Goal: Task Accomplishment & Management: Use online tool/utility

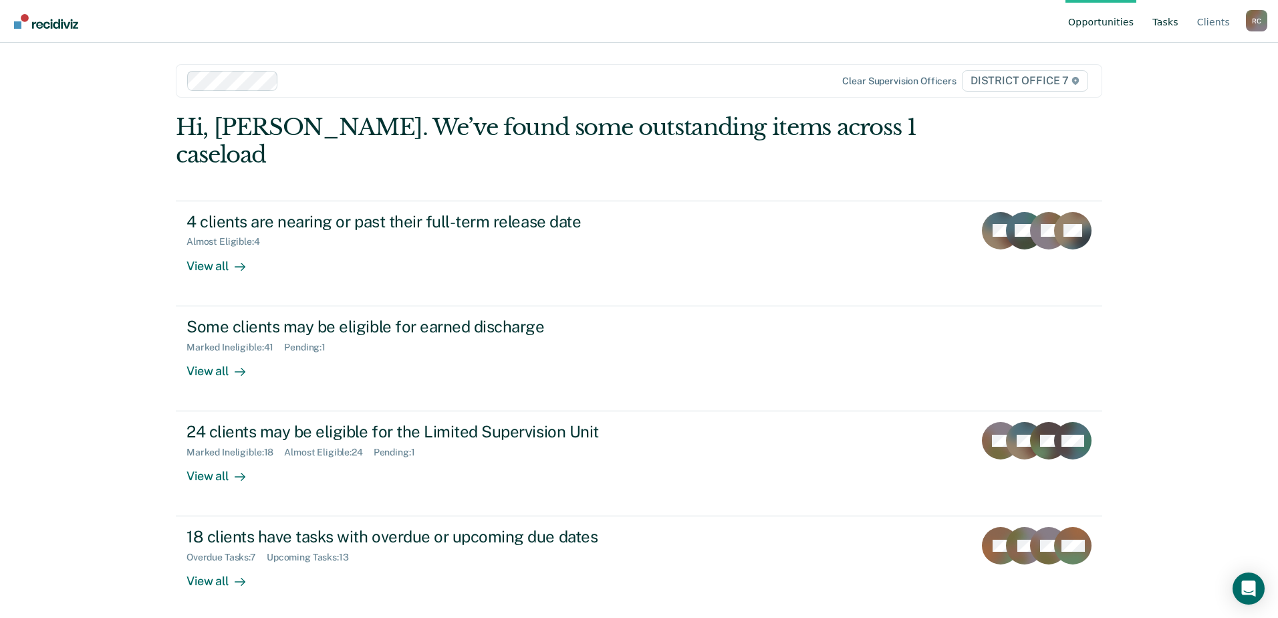
click at [1162, 22] on link "Tasks" at bounding box center [1165, 21] width 31 height 43
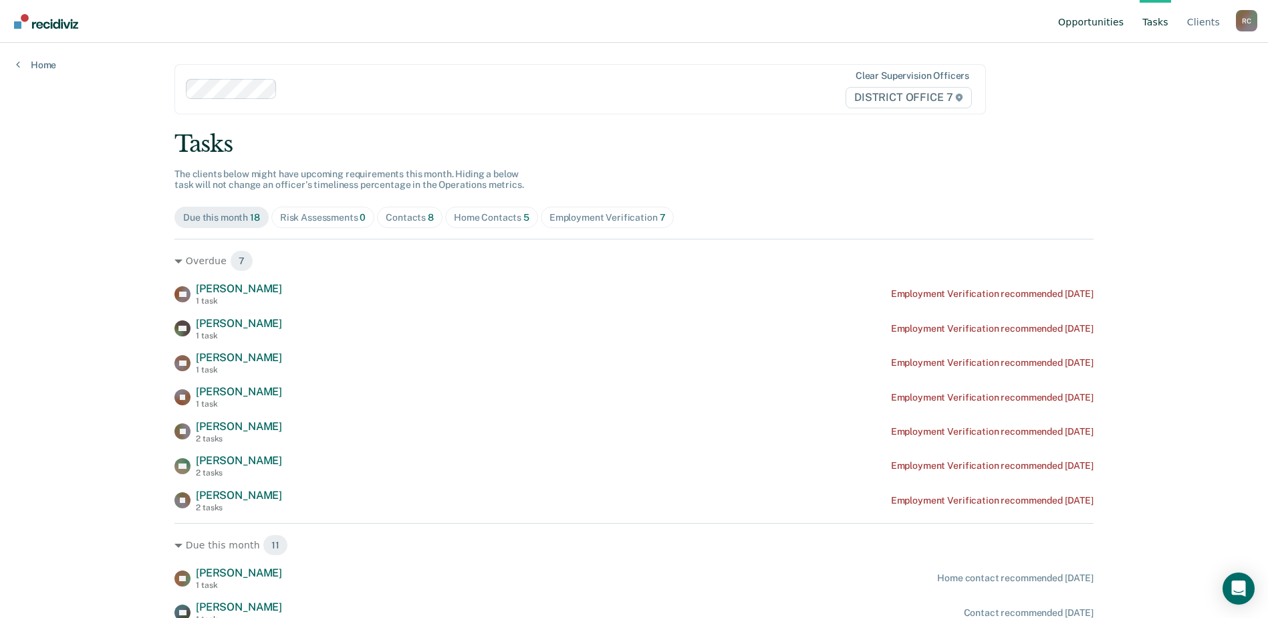
click at [1084, 21] on link "Opportunities" at bounding box center [1091, 21] width 71 height 43
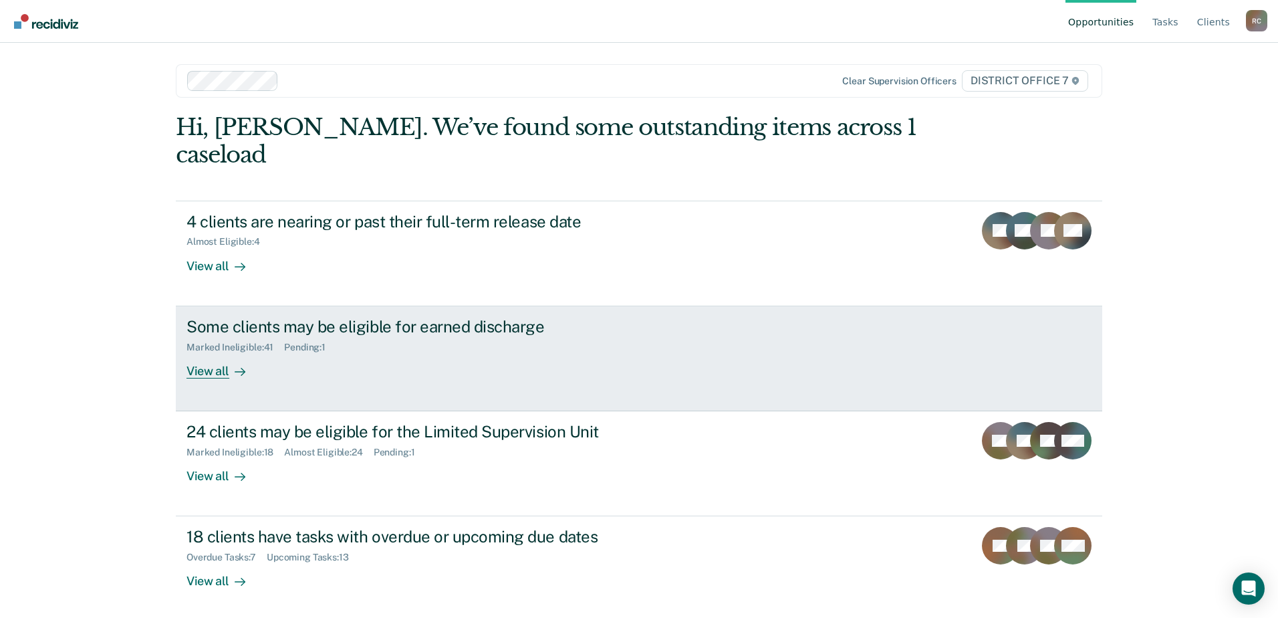
click at [451, 349] on div "Some clients may be eligible for earned discharge Marked Ineligible : 41 Pendin…" at bounding box center [437, 348] width 501 height 62
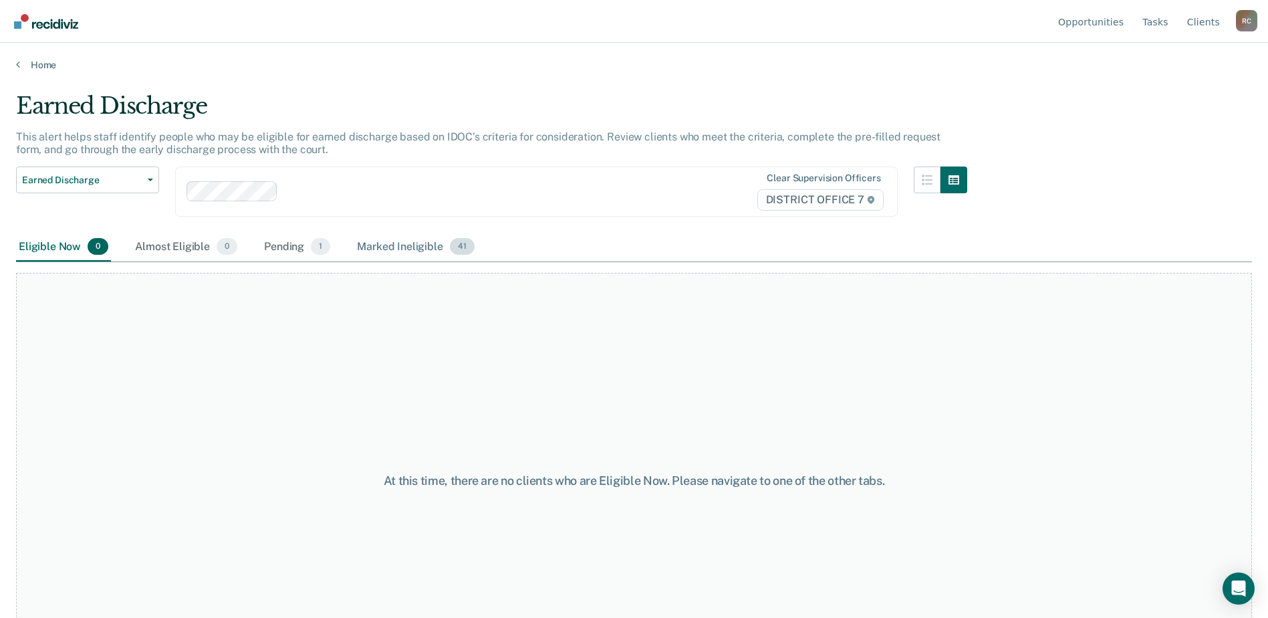
click at [384, 243] on div "Marked Ineligible 41" at bounding box center [415, 247] width 122 height 29
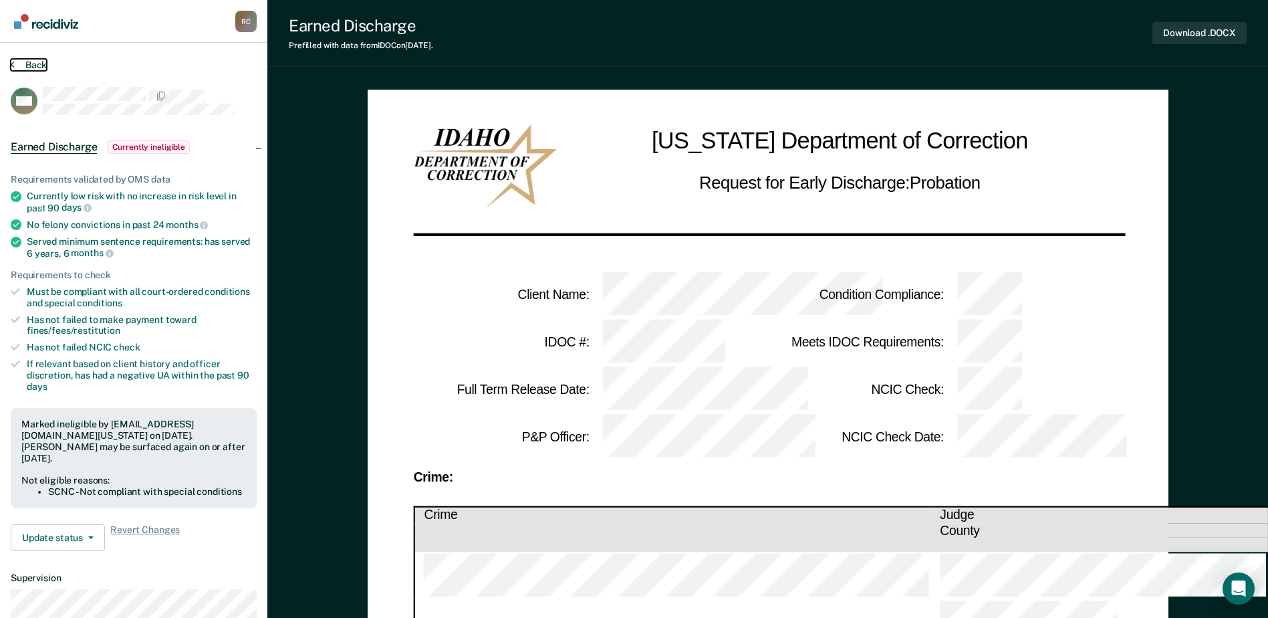
click at [34, 61] on button "Back" at bounding box center [29, 65] width 36 height 12
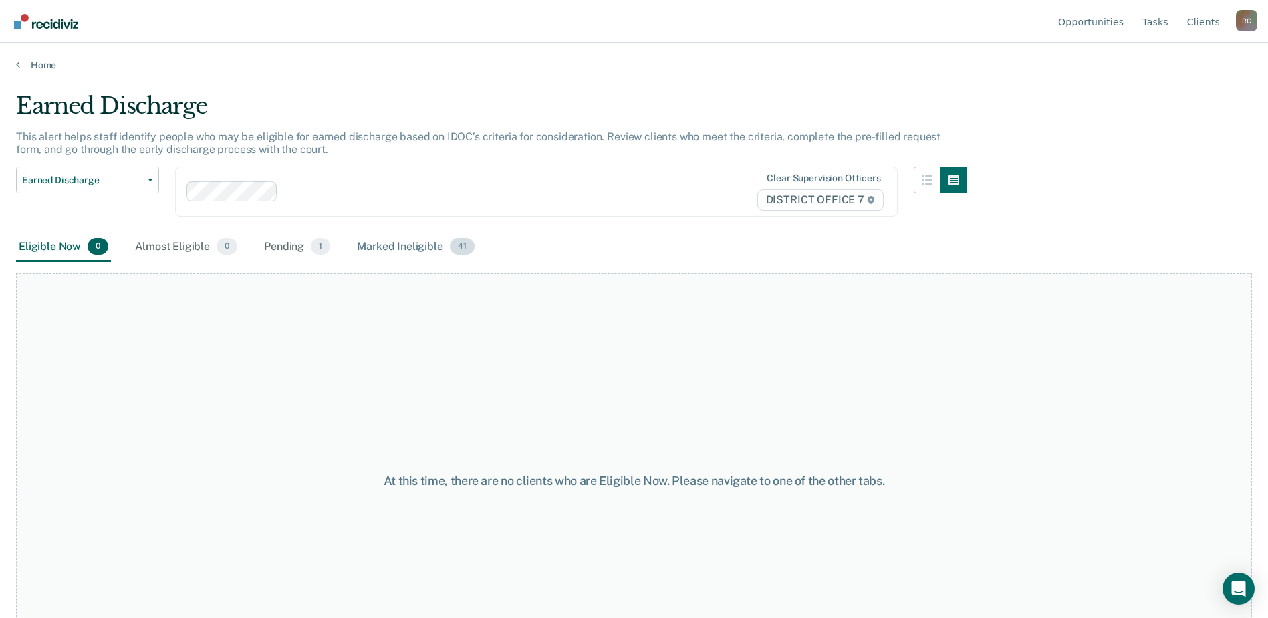
click at [390, 239] on div "Marked Ineligible 41" at bounding box center [415, 247] width 122 height 29
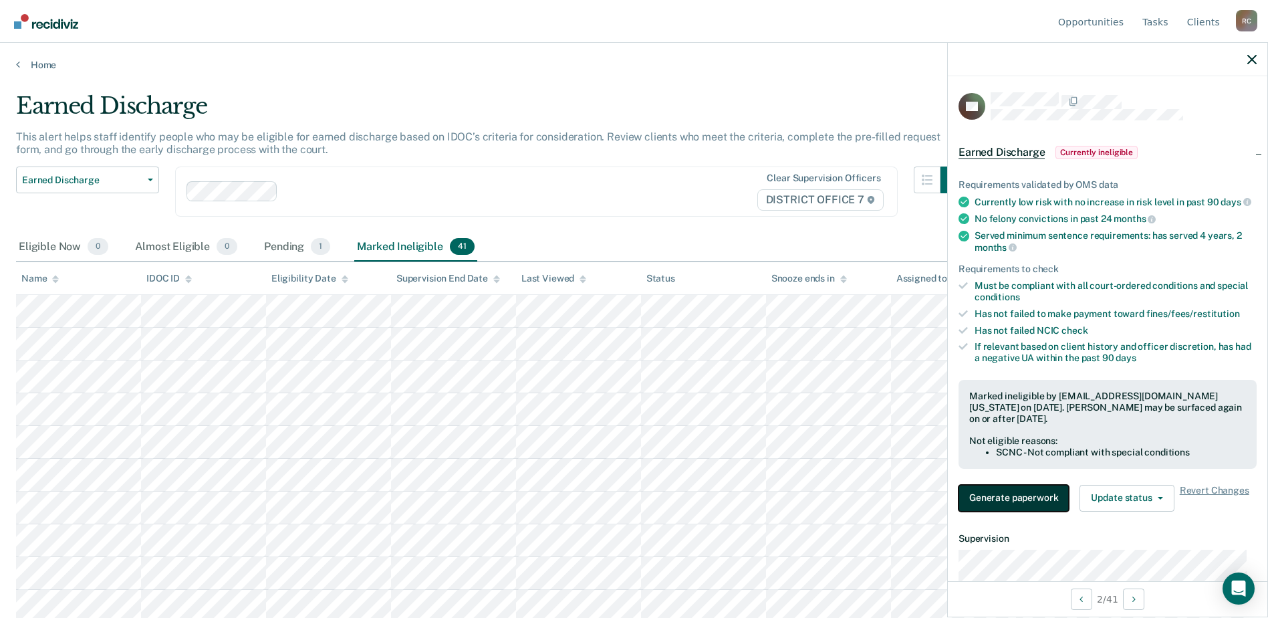
click at [1029, 503] on button "Generate paperwork" at bounding box center [1014, 498] width 110 height 27
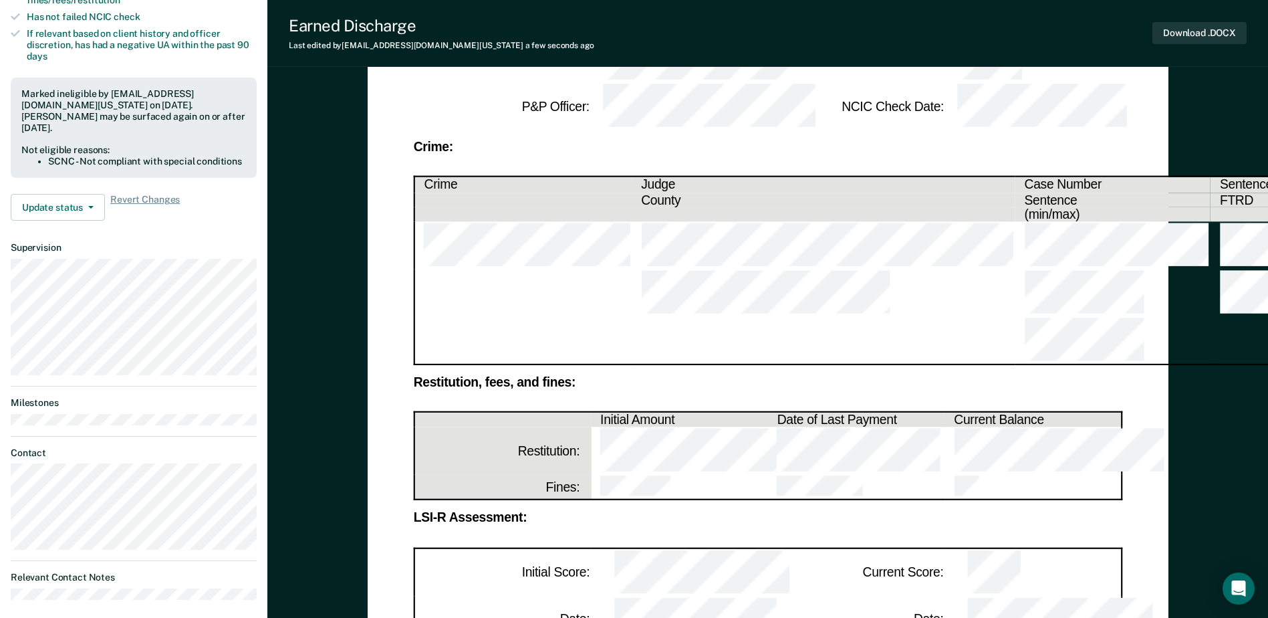
scroll to position [334, 0]
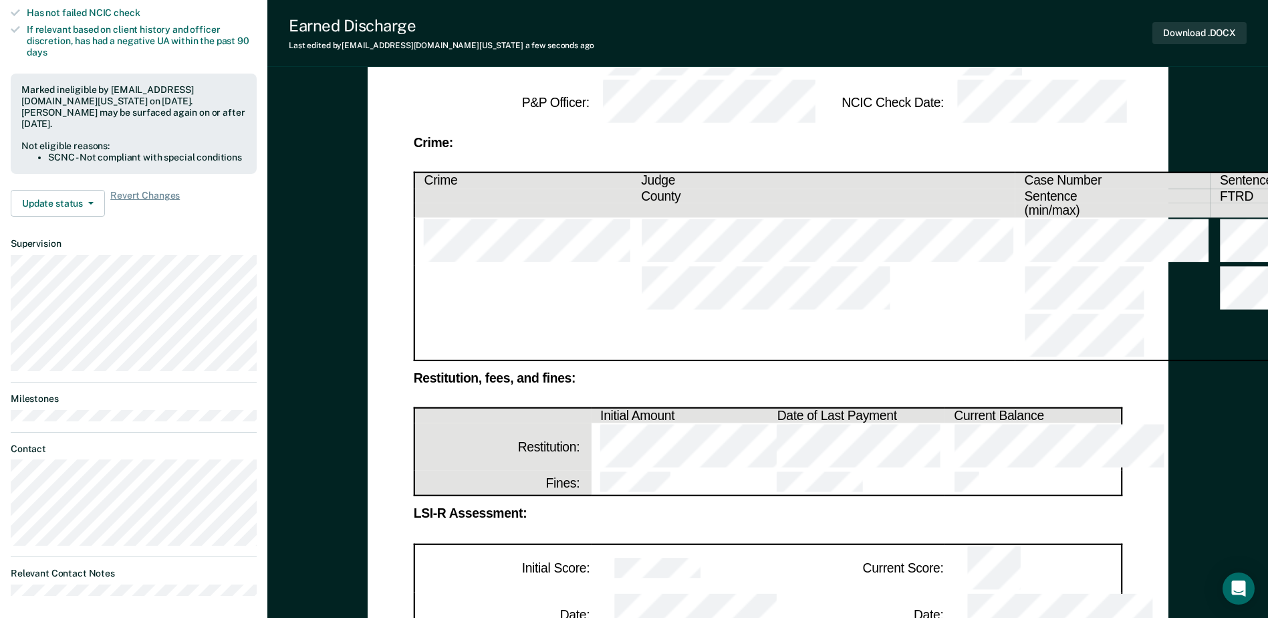
click at [704, 543] on td at bounding box center [679, 567] width 177 height 48
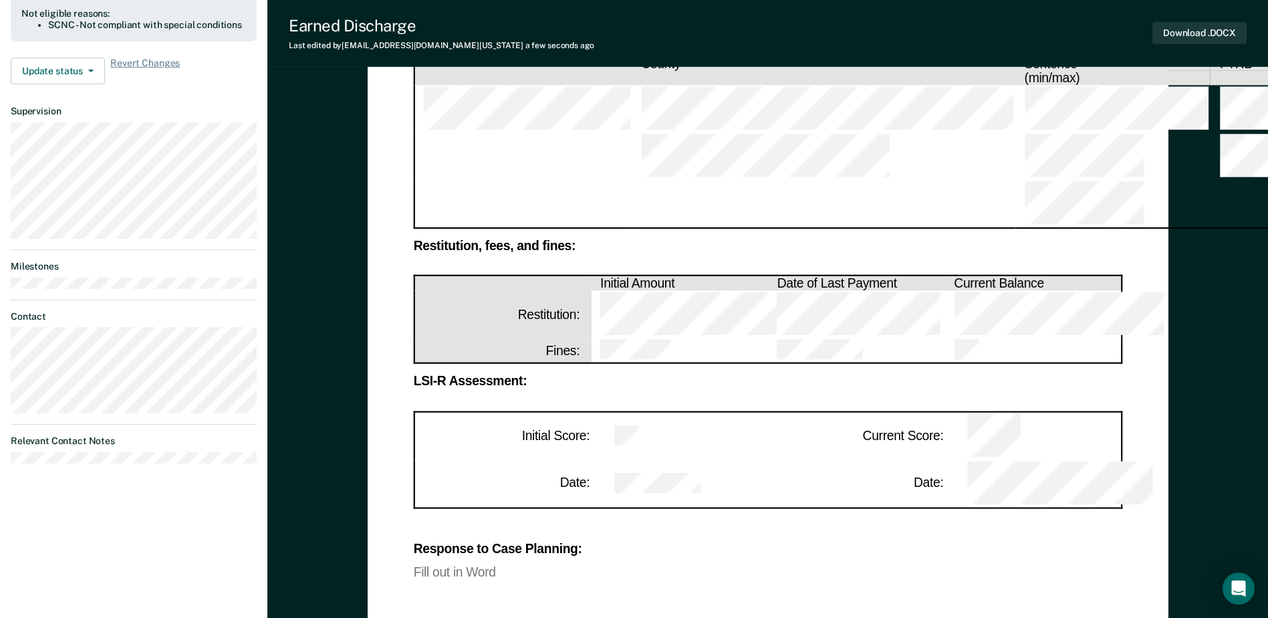
scroll to position [468, 0]
click at [1191, 17] on div "Download .DOCX" at bounding box center [1199, 33] width 94 height 34
click at [1189, 25] on button "Download .DOCX" at bounding box center [1199, 33] width 94 height 22
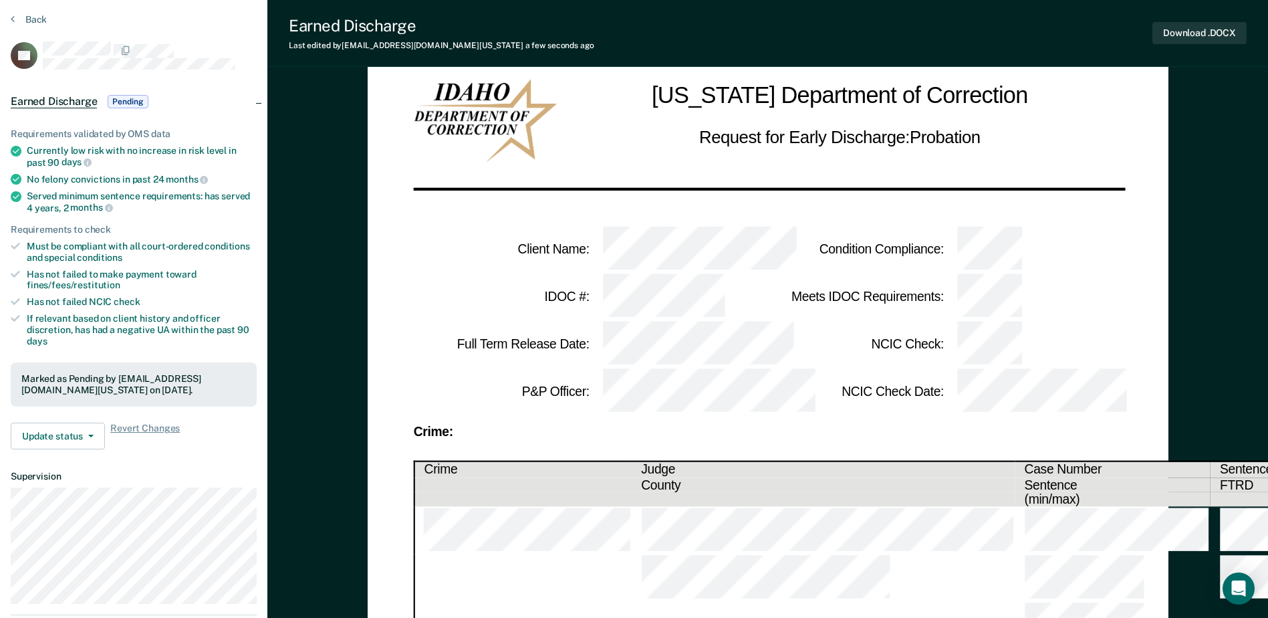
scroll to position [0, 0]
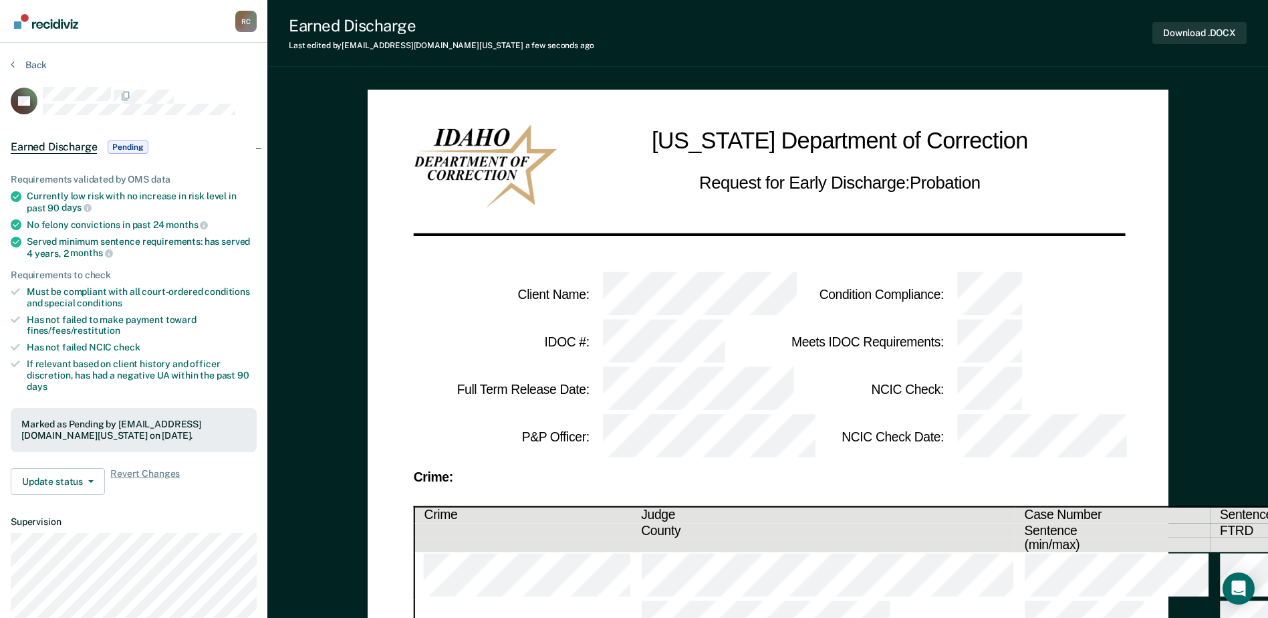
click at [7, 66] on section "Back OT Earned Discharge Pending Requirements validated by OMS data Currently l…" at bounding box center [133, 472] width 267 height 858
click at [18, 61] on button "Back" at bounding box center [29, 65] width 36 height 12
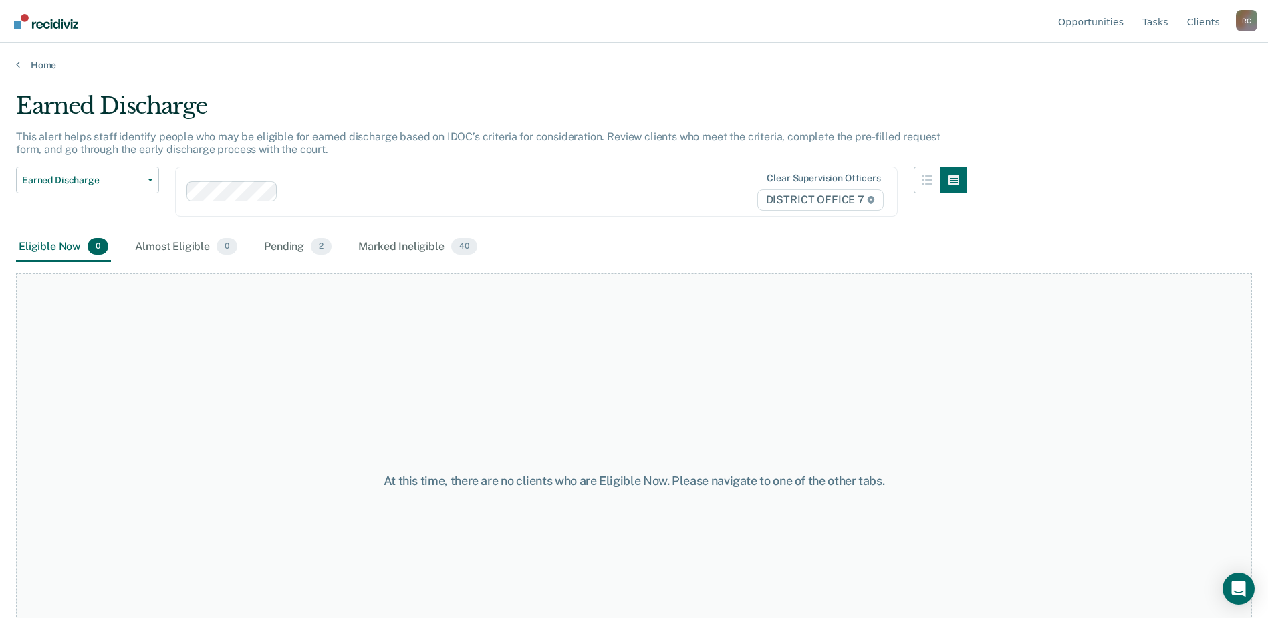
click at [39, 72] on main "Earned Discharge This alert helps staff identify people who may be eligible for…" at bounding box center [634, 342] width 1268 height 543
click at [37, 64] on link "Home" at bounding box center [634, 65] width 1236 height 12
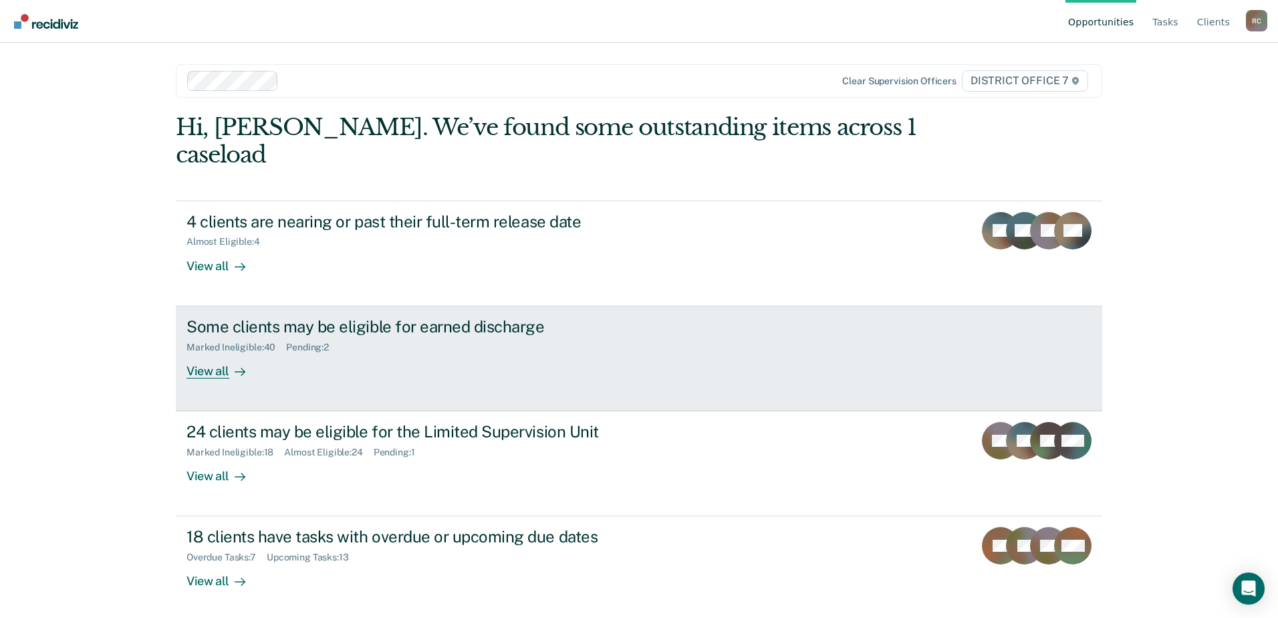
click at [457, 326] on div "Some clients may be eligible for earned discharge Marked Ineligible : 40 Pendin…" at bounding box center [437, 348] width 501 height 62
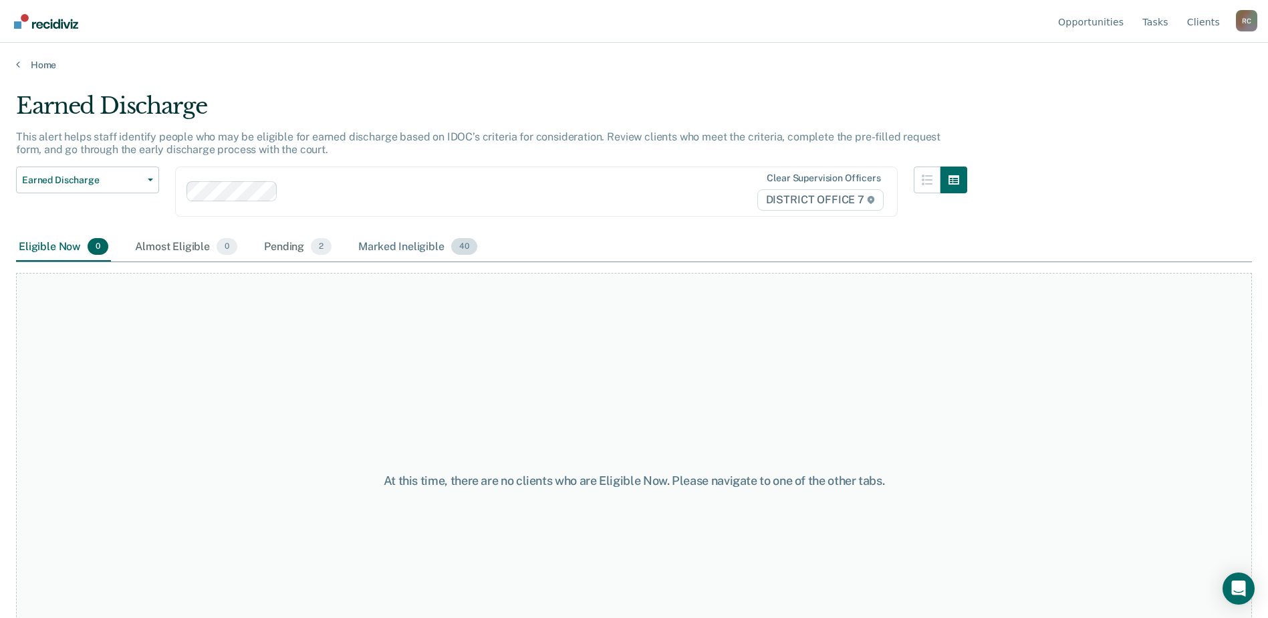
click at [405, 246] on div "Marked Ineligible 40" at bounding box center [418, 247] width 124 height 29
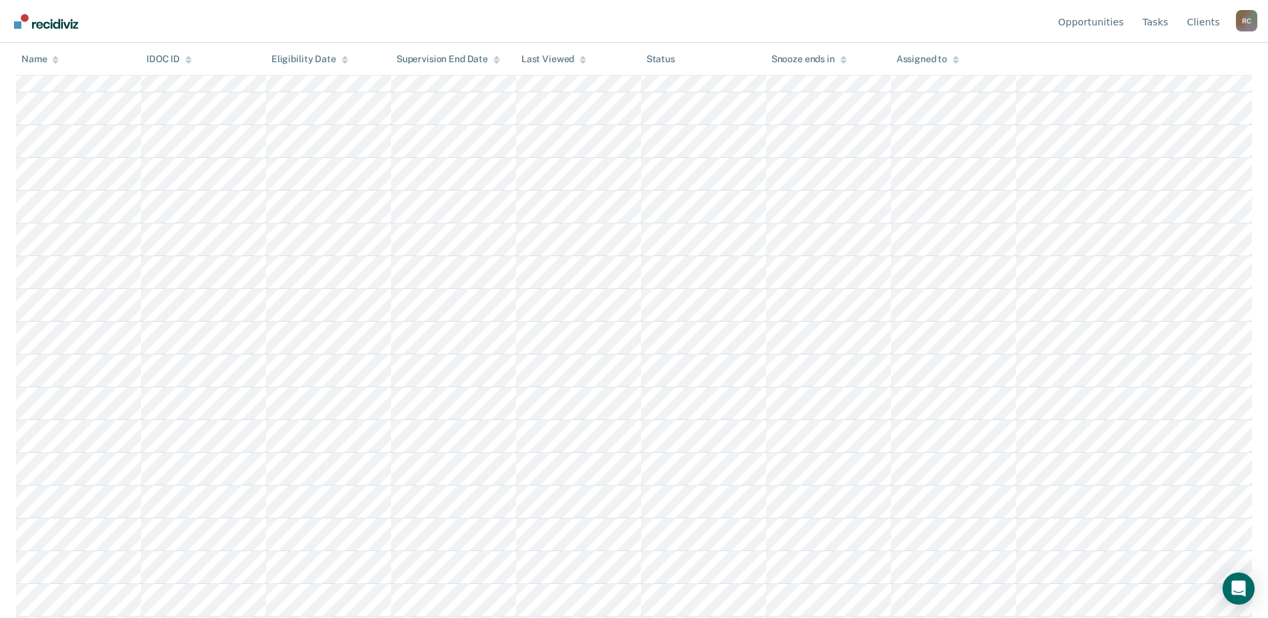
scroll to position [267, 0]
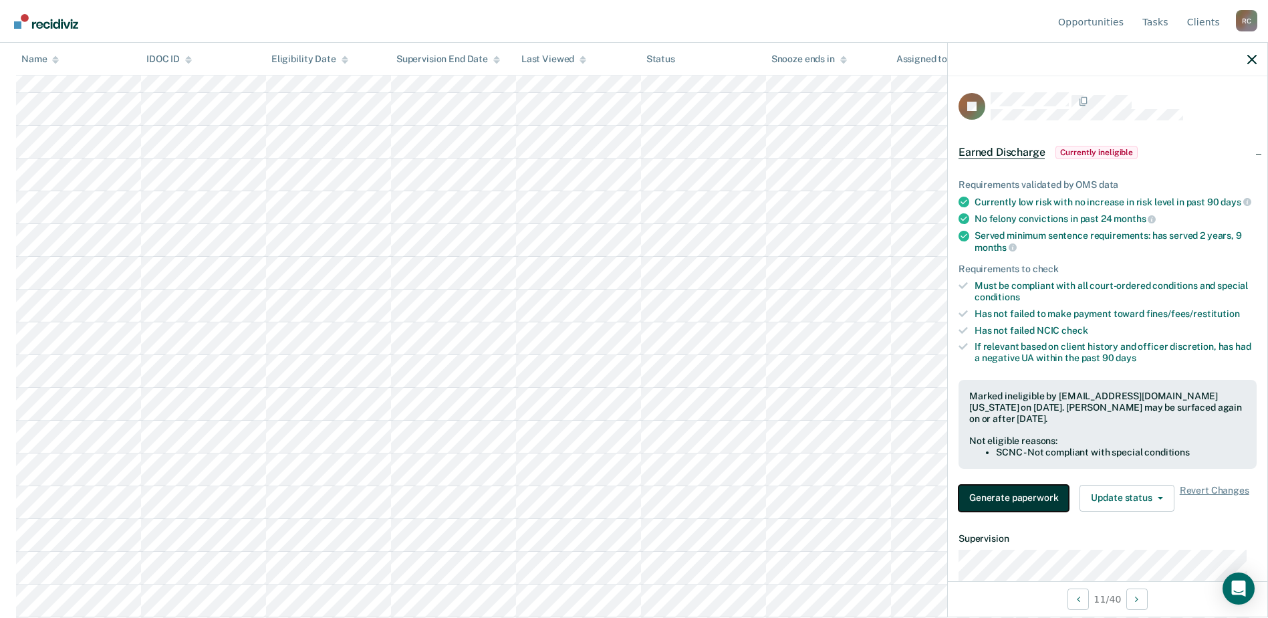
click at [993, 501] on button "Generate paperwork" at bounding box center [1014, 498] width 110 height 27
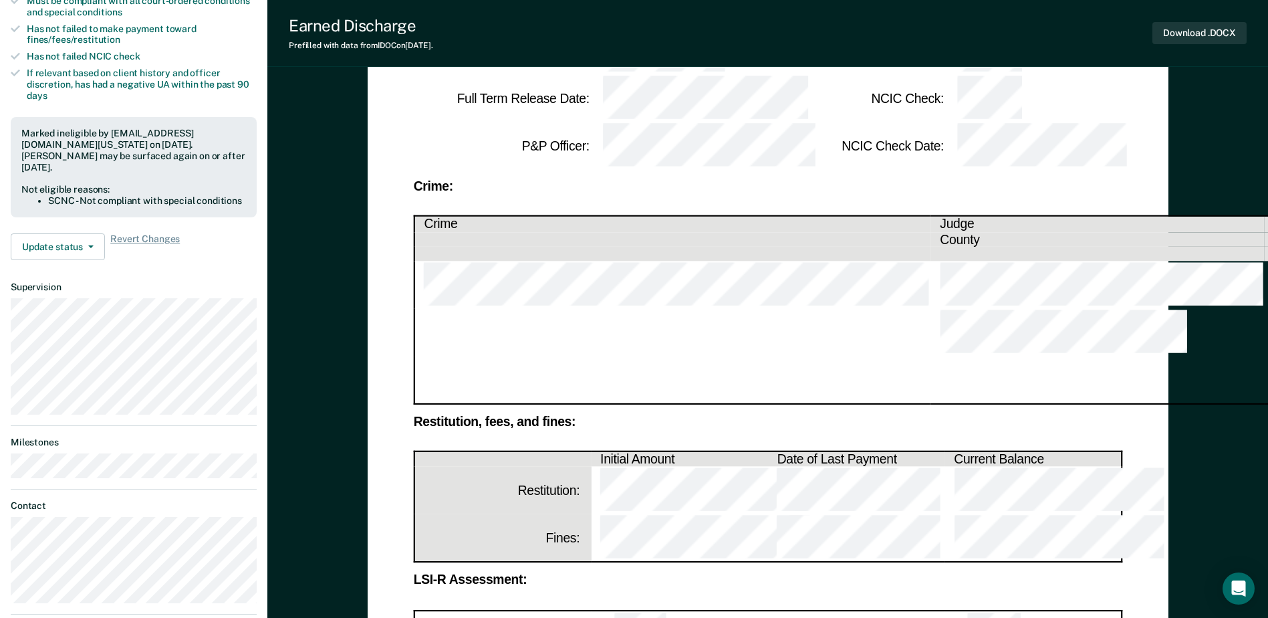
scroll to position [267, 0]
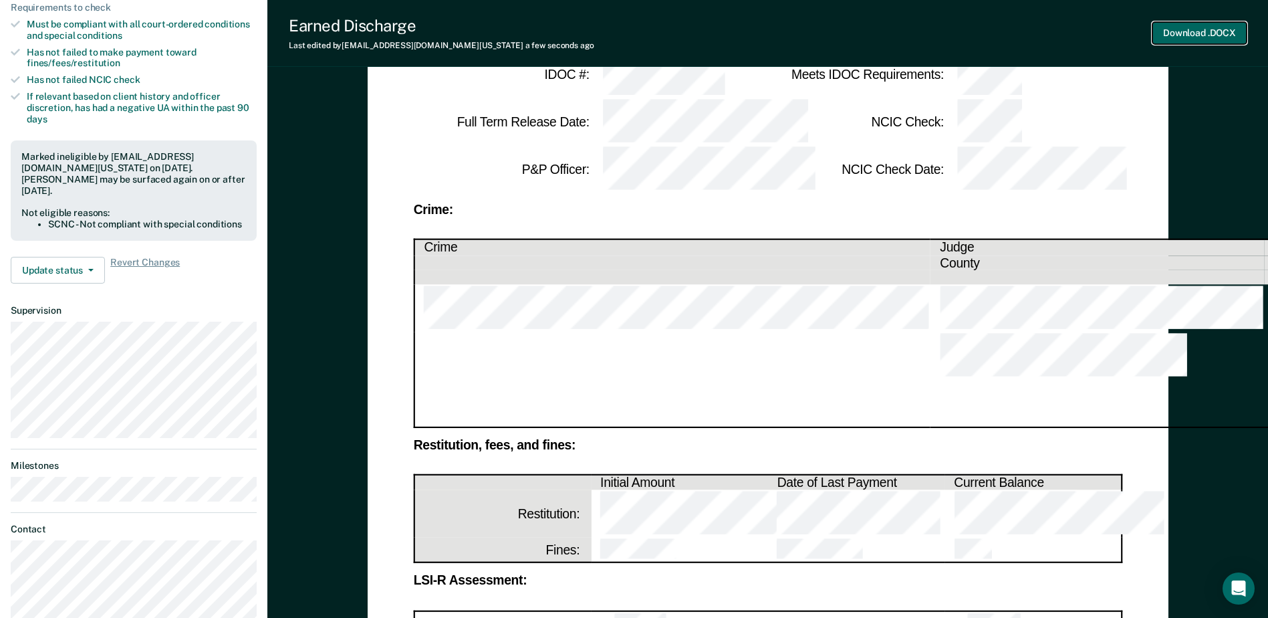
click at [1189, 32] on button "Download .DOCX" at bounding box center [1199, 33] width 94 height 22
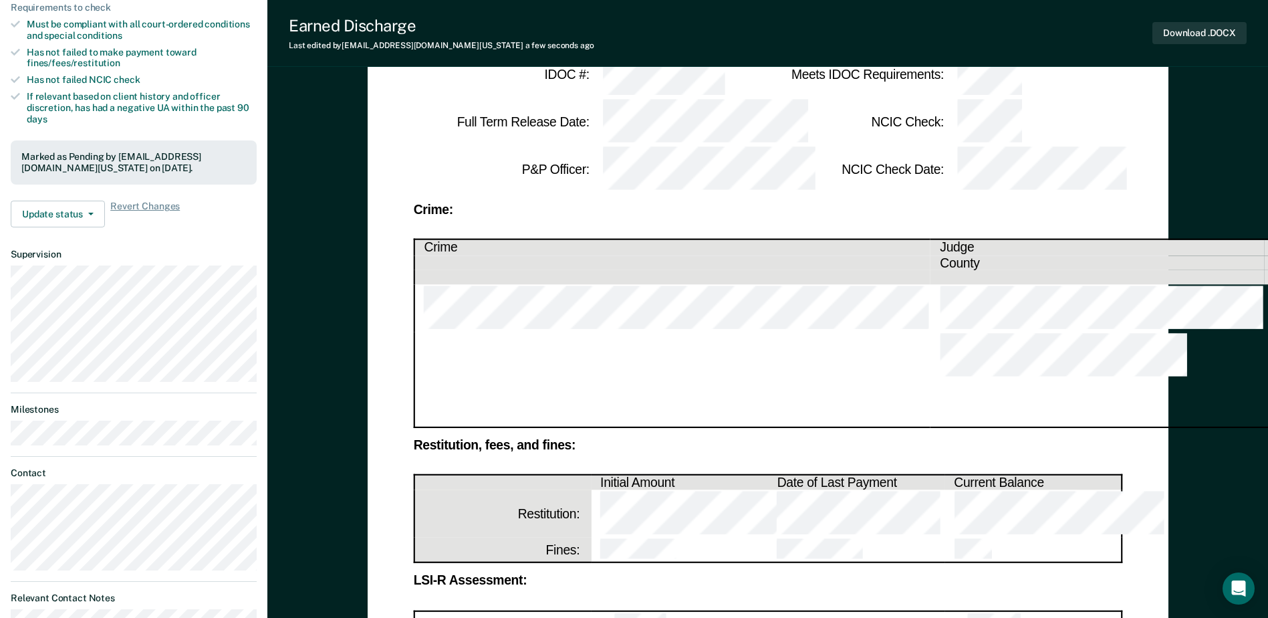
click at [340, 88] on div "[US_STATE] Department of Correction Request for Early Discharge: Probation Clie…" at bounding box center [767, 597] width 1001 height 1565
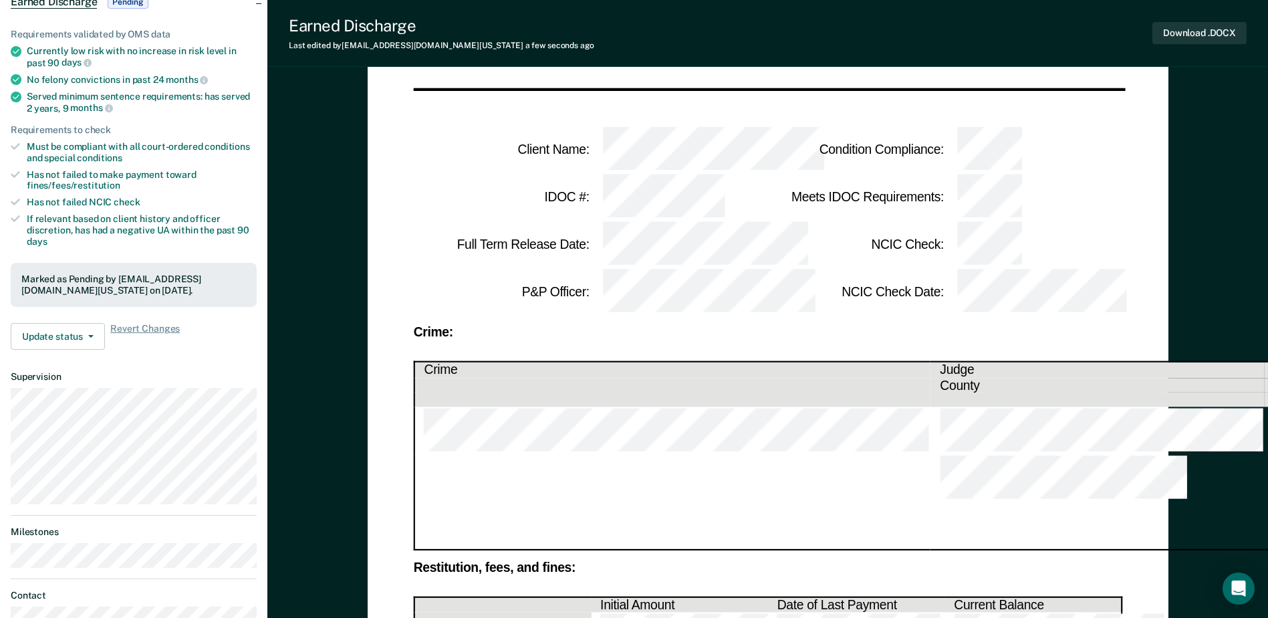
scroll to position [0, 0]
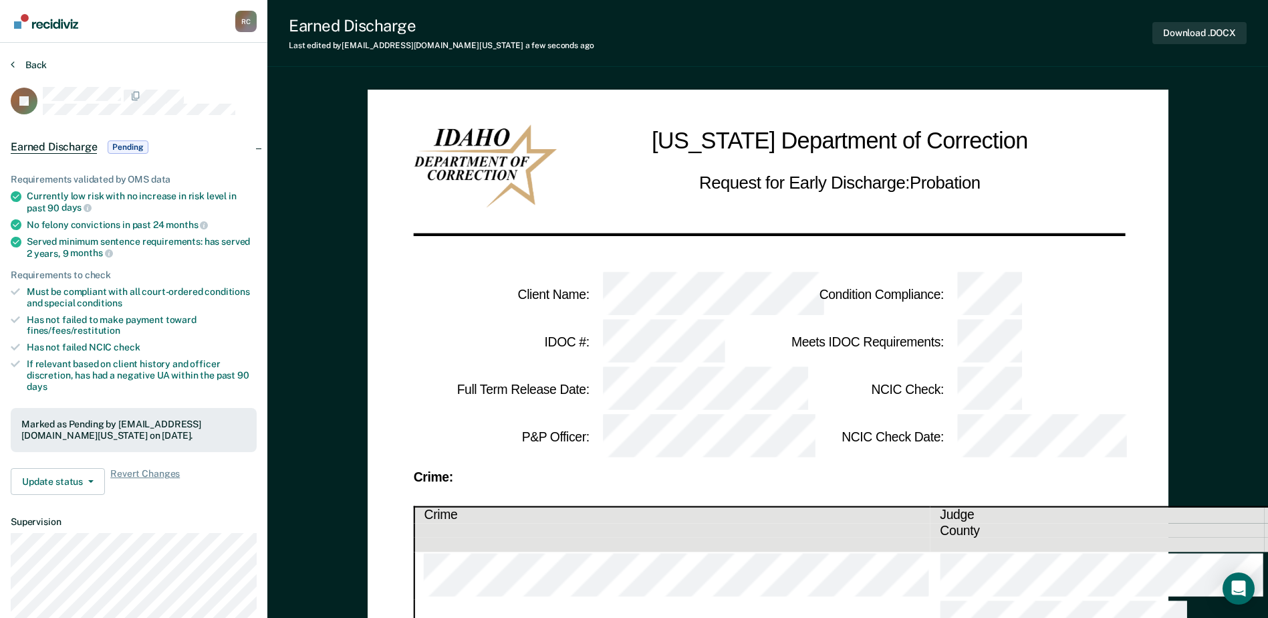
drag, startPoint x: 29, startPoint y: 76, endPoint x: 31, endPoint y: 65, distance: 11.0
click at [30, 73] on div "Back" at bounding box center [134, 73] width 246 height 28
click at [31, 65] on button "Back" at bounding box center [29, 65] width 36 height 12
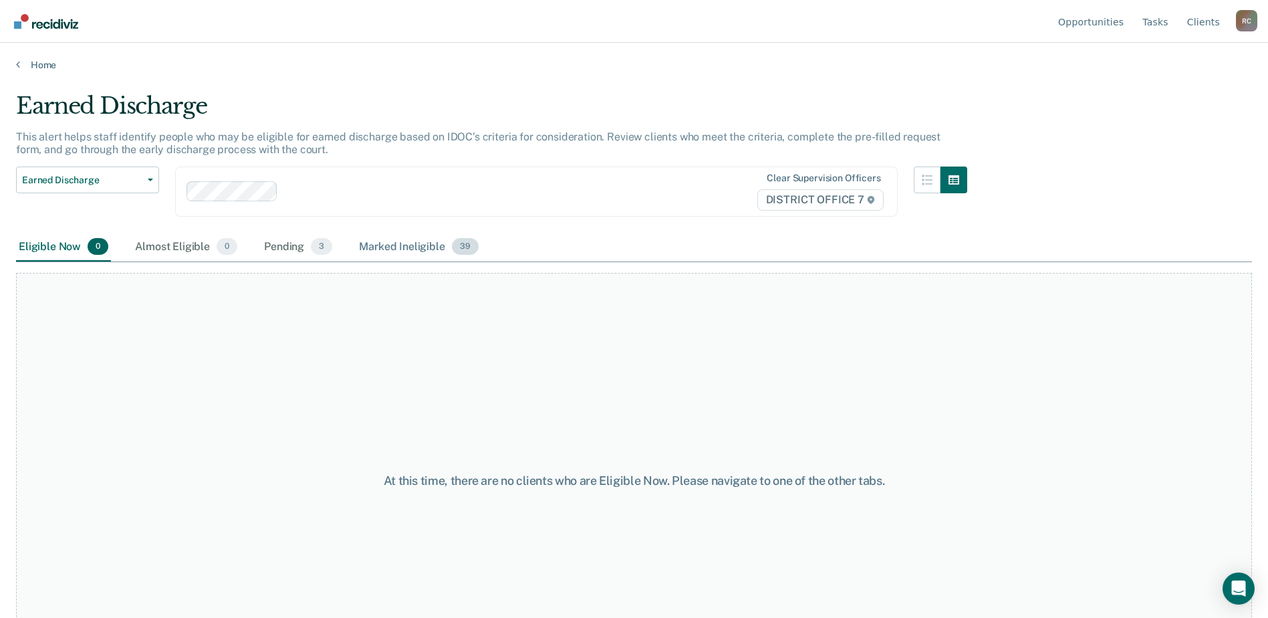
click at [408, 247] on div "Marked Ineligible 39" at bounding box center [418, 247] width 124 height 29
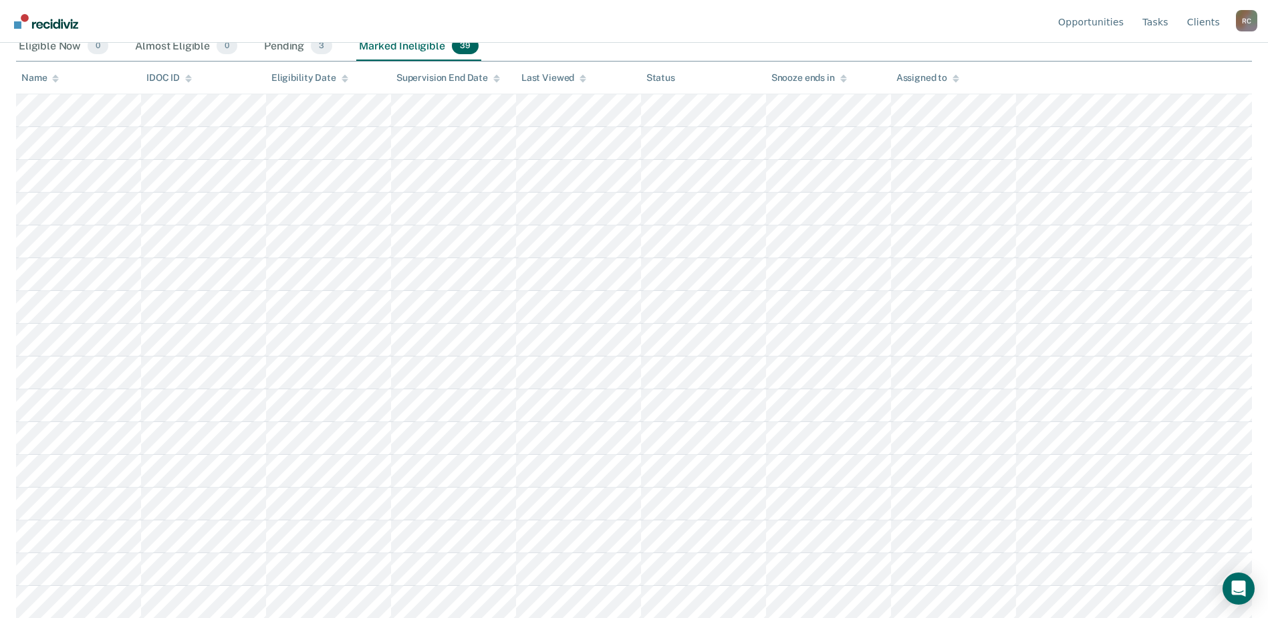
scroll to position [267, 0]
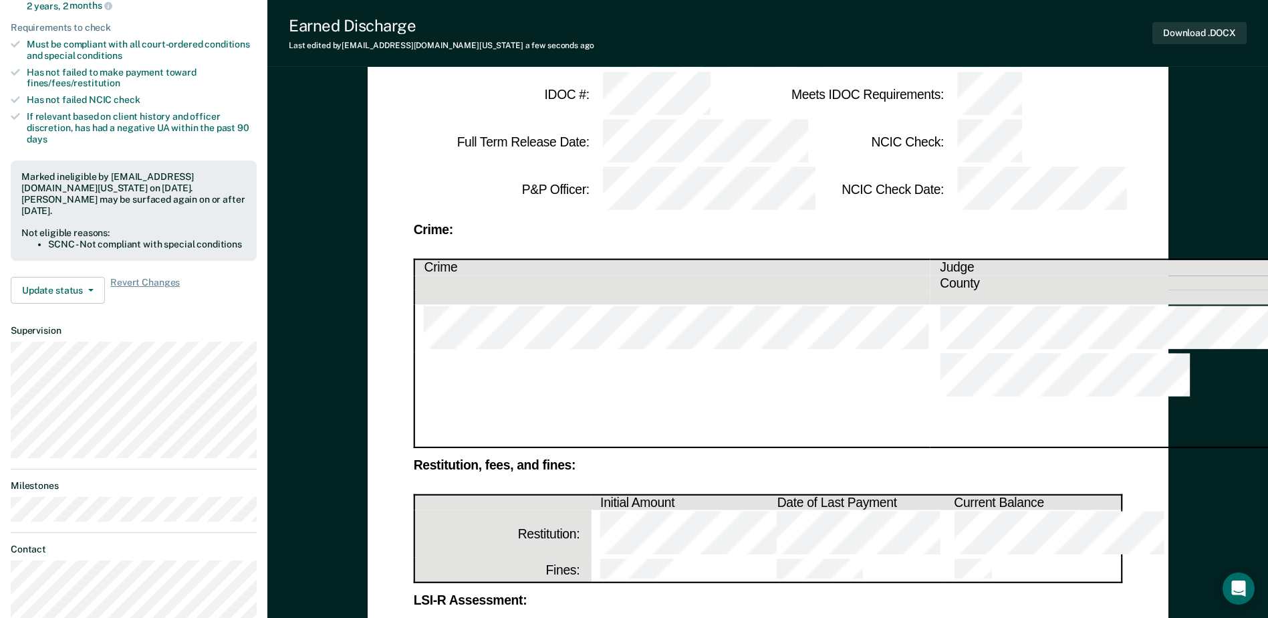
scroll to position [267, 0]
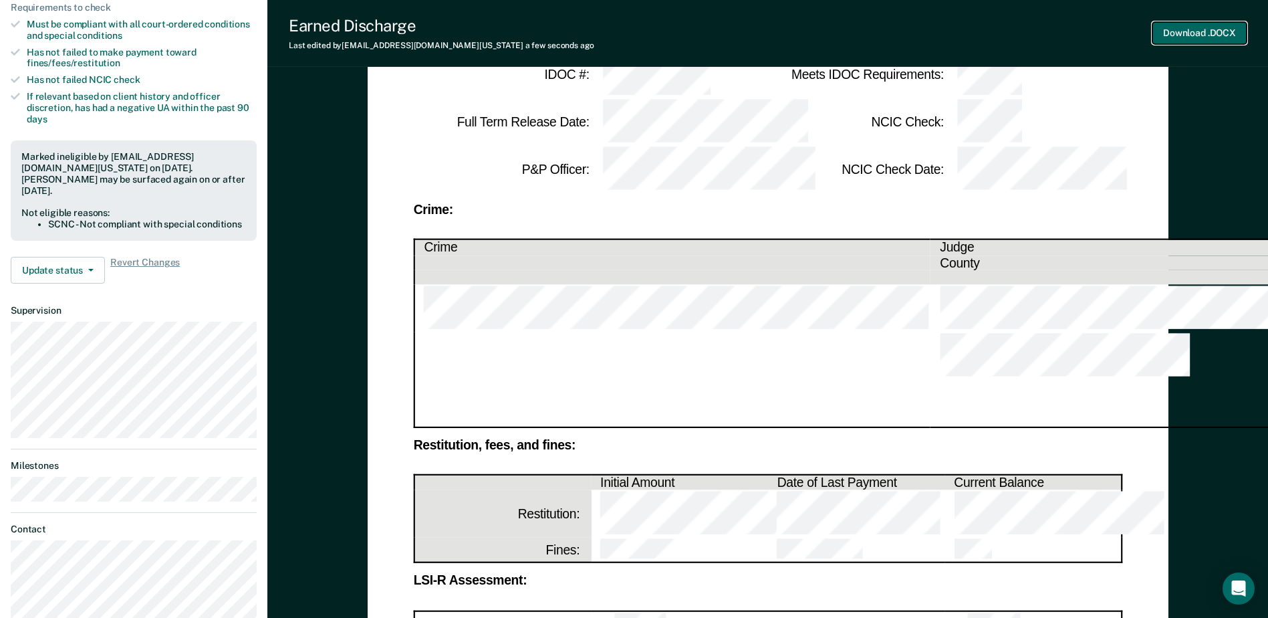
click at [1179, 37] on button "Download .DOCX" at bounding box center [1199, 33] width 94 height 22
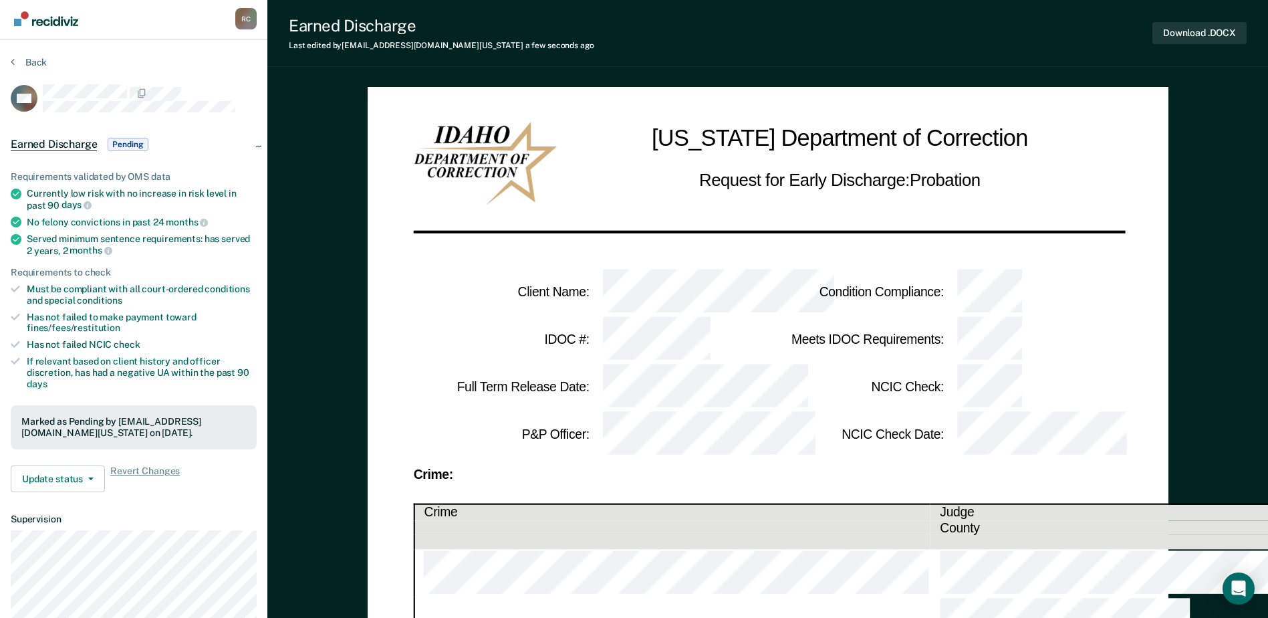
scroll to position [0, 0]
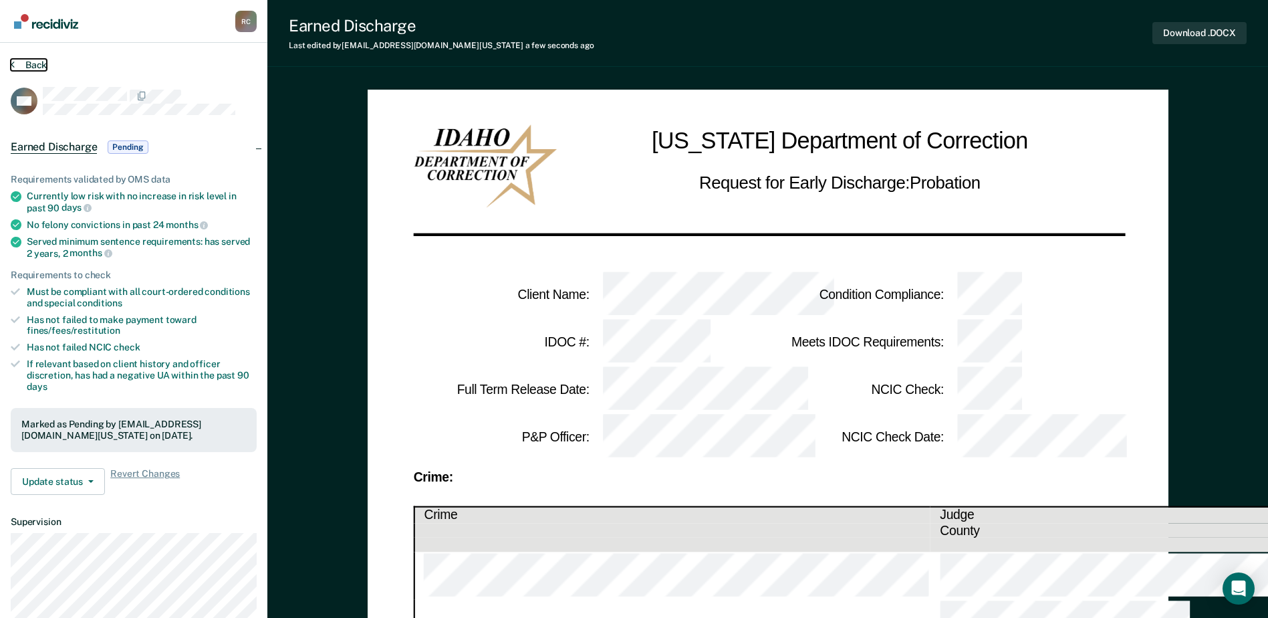
click at [42, 59] on button "Back" at bounding box center [29, 65] width 36 height 12
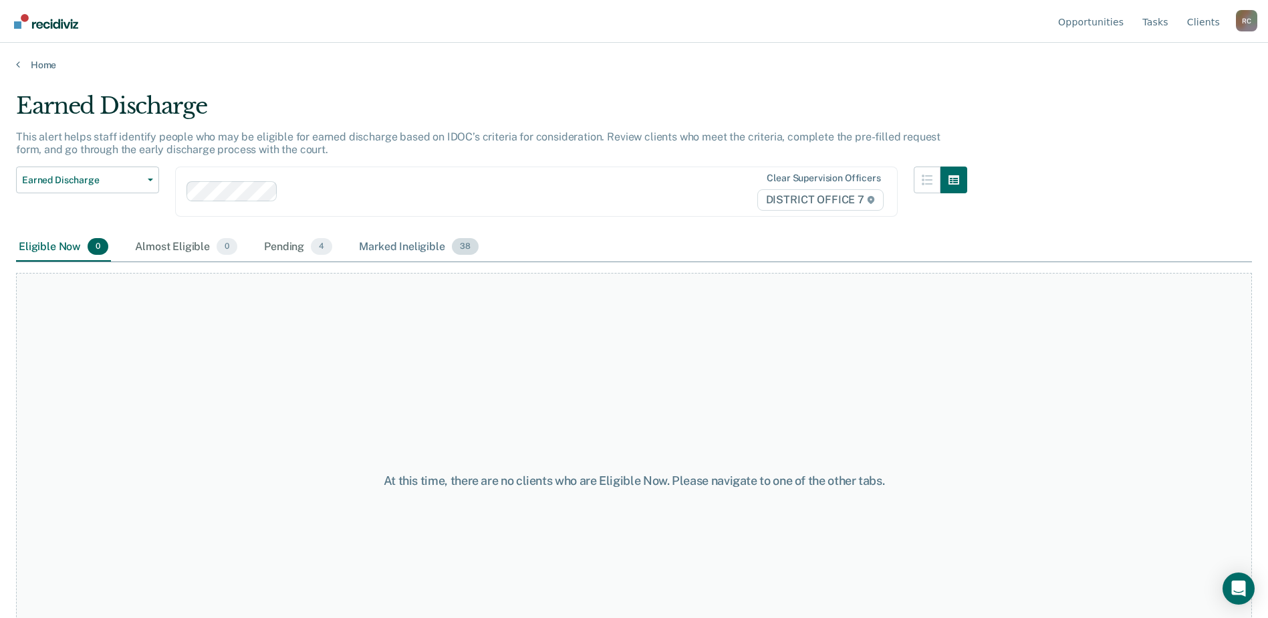
click at [437, 243] on div "Marked Ineligible 38" at bounding box center [418, 247] width 124 height 29
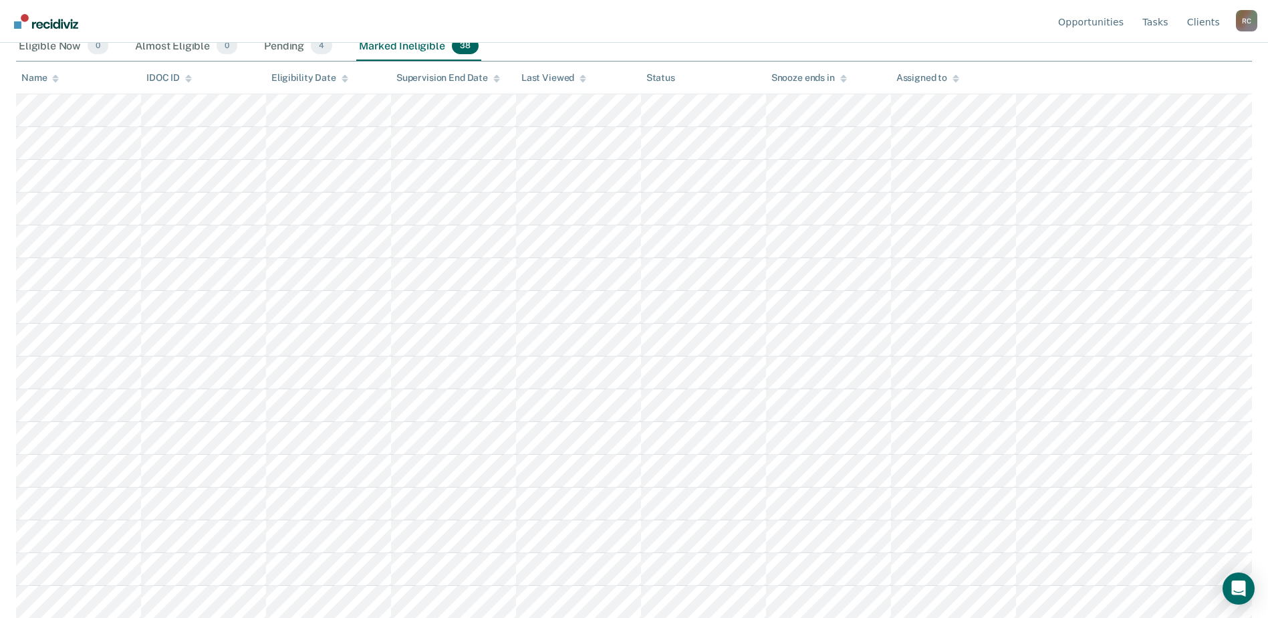
scroll to position [267, 0]
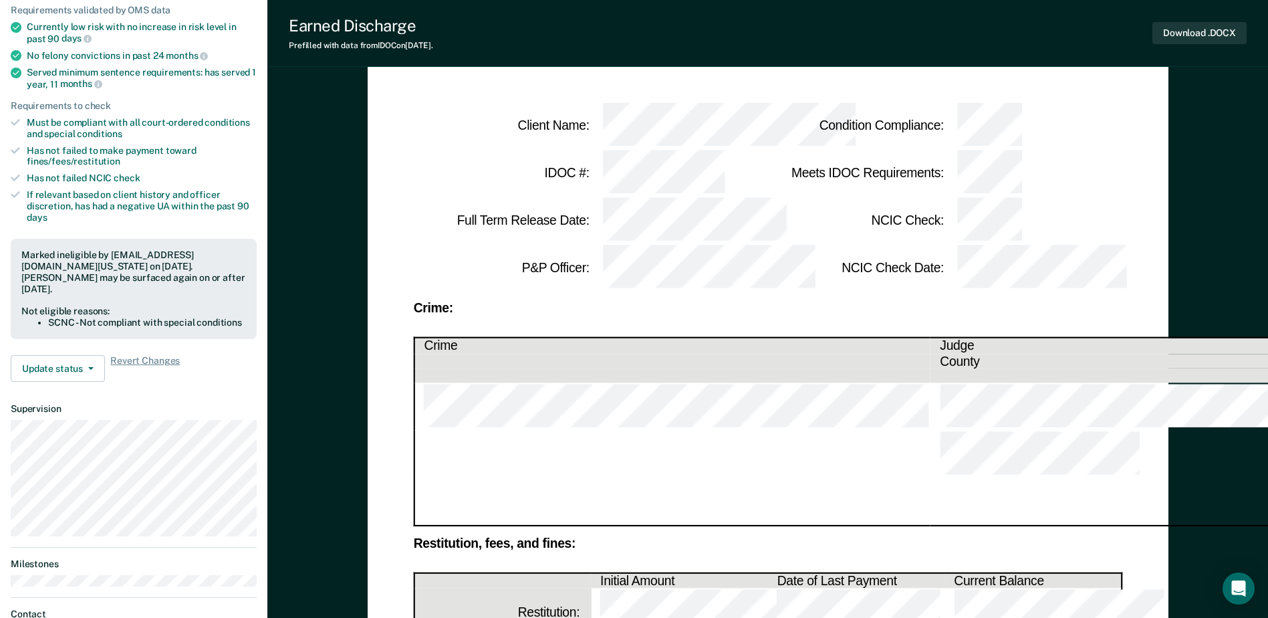
scroll to position [267, 0]
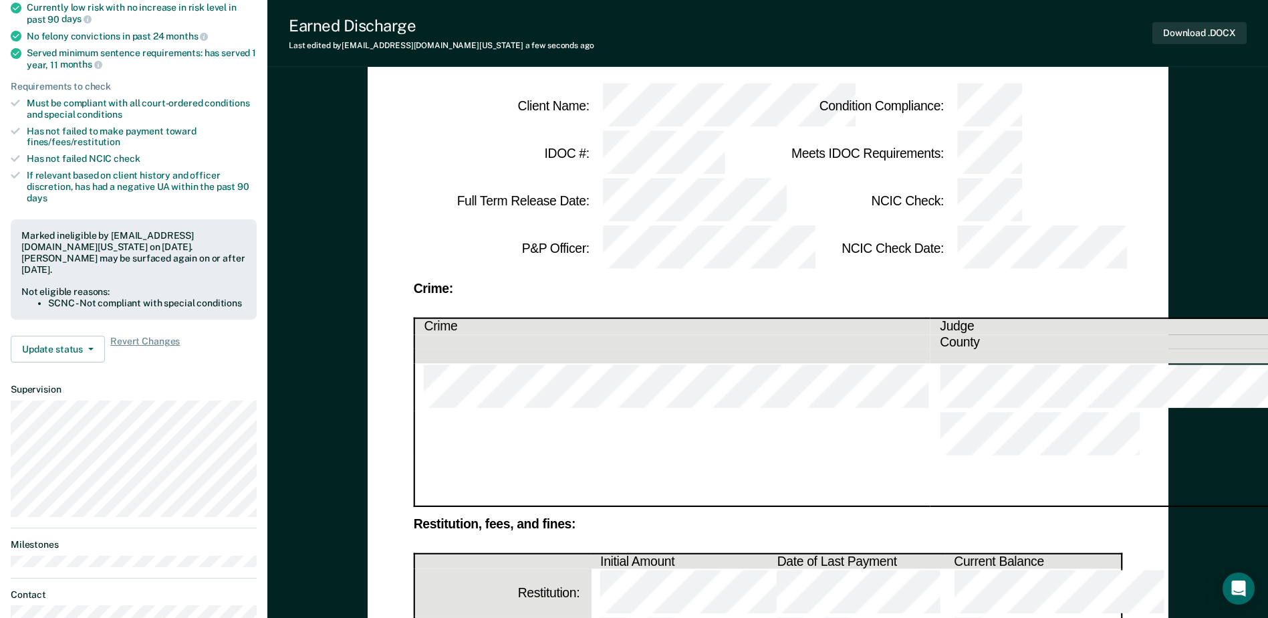
scroll to position [0, 0]
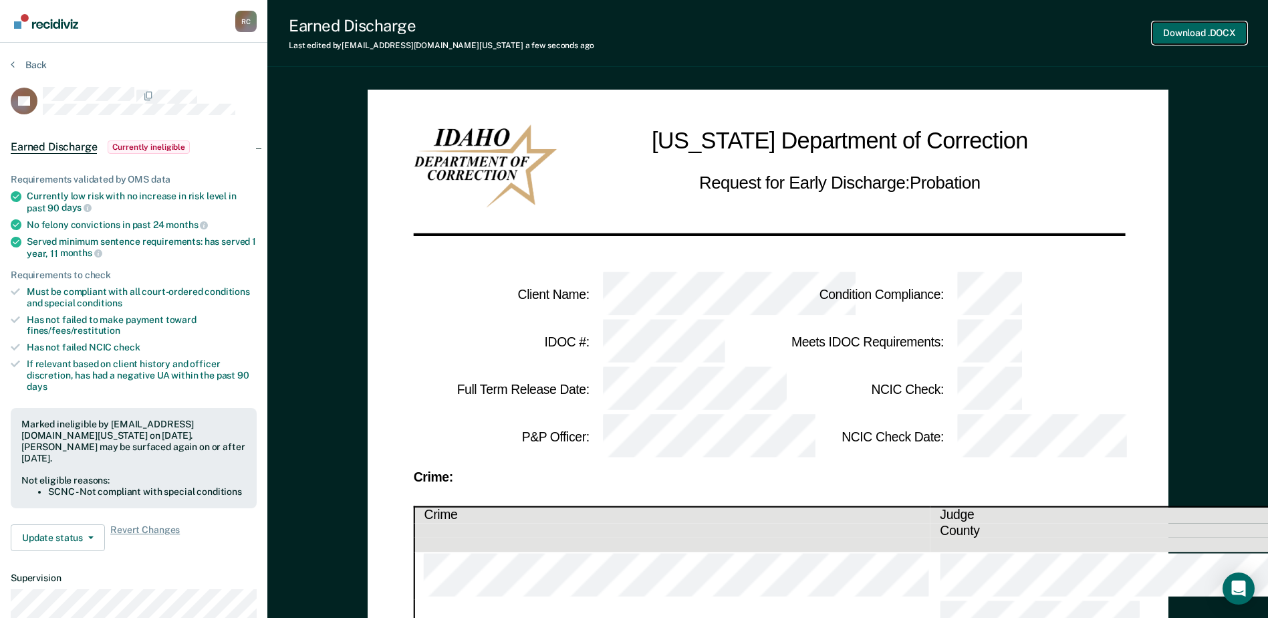
click at [1227, 29] on button "Download .DOCX" at bounding box center [1199, 33] width 94 height 22
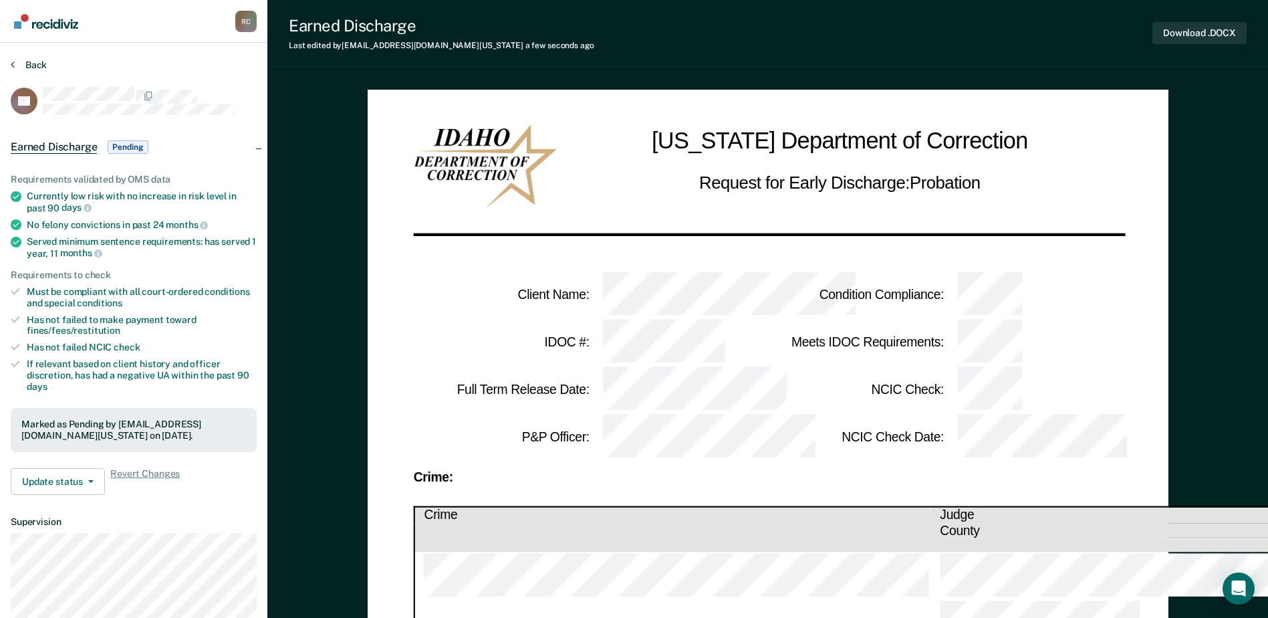
click at [27, 58] on section "Back RA Earned Discharge Pending Requirements validated by OMS data Currently l…" at bounding box center [133, 472] width 267 height 858
click at [27, 61] on button "Back" at bounding box center [29, 65] width 36 height 12
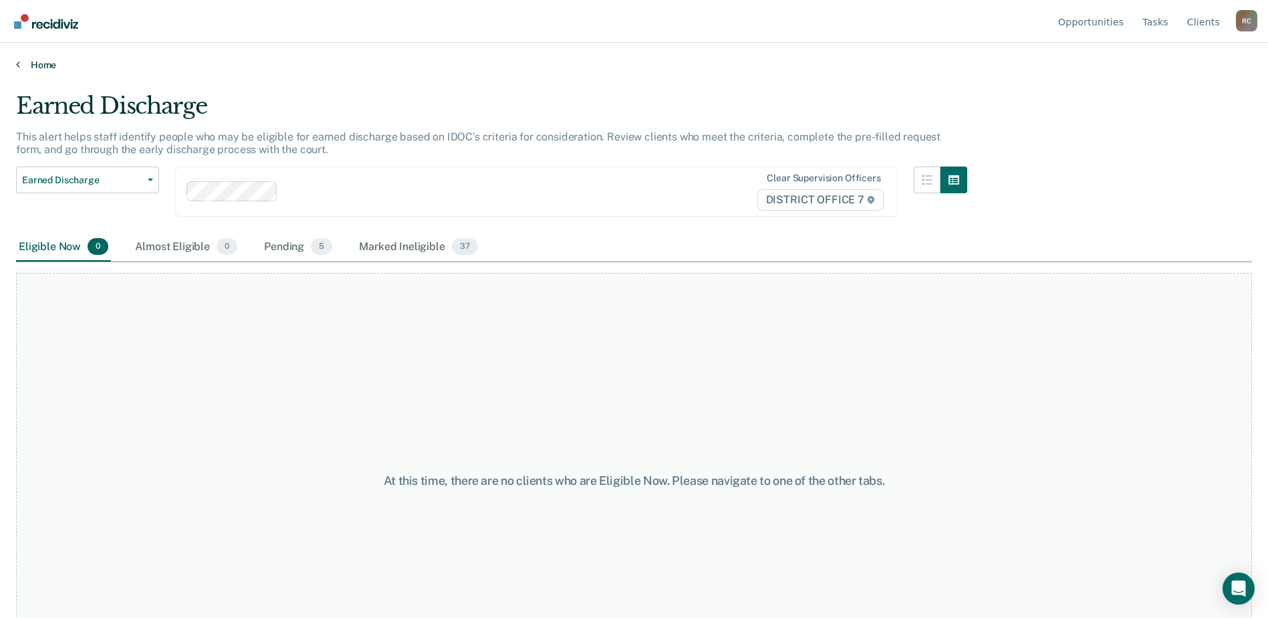
click at [36, 66] on link "Home" at bounding box center [634, 65] width 1236 height 12
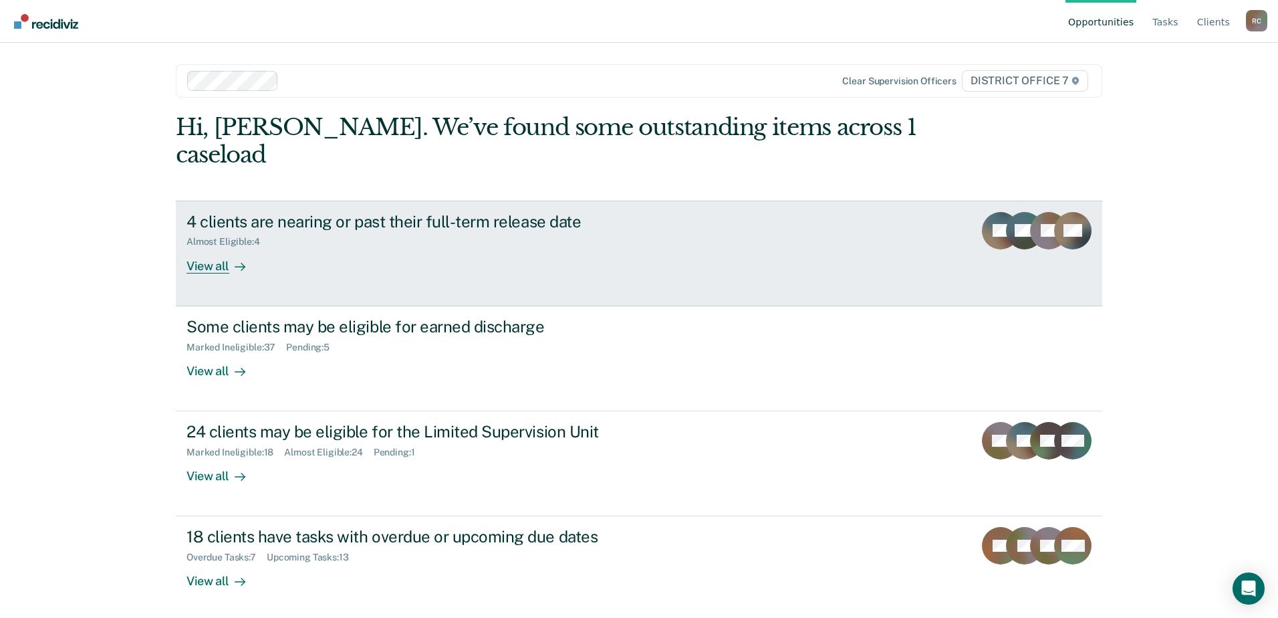
click at [755, 239] on link "4 clients are nearing or past their full-term release date Almost Eligible : 4 …" at bounding box center [639, 254] width 927 height 106
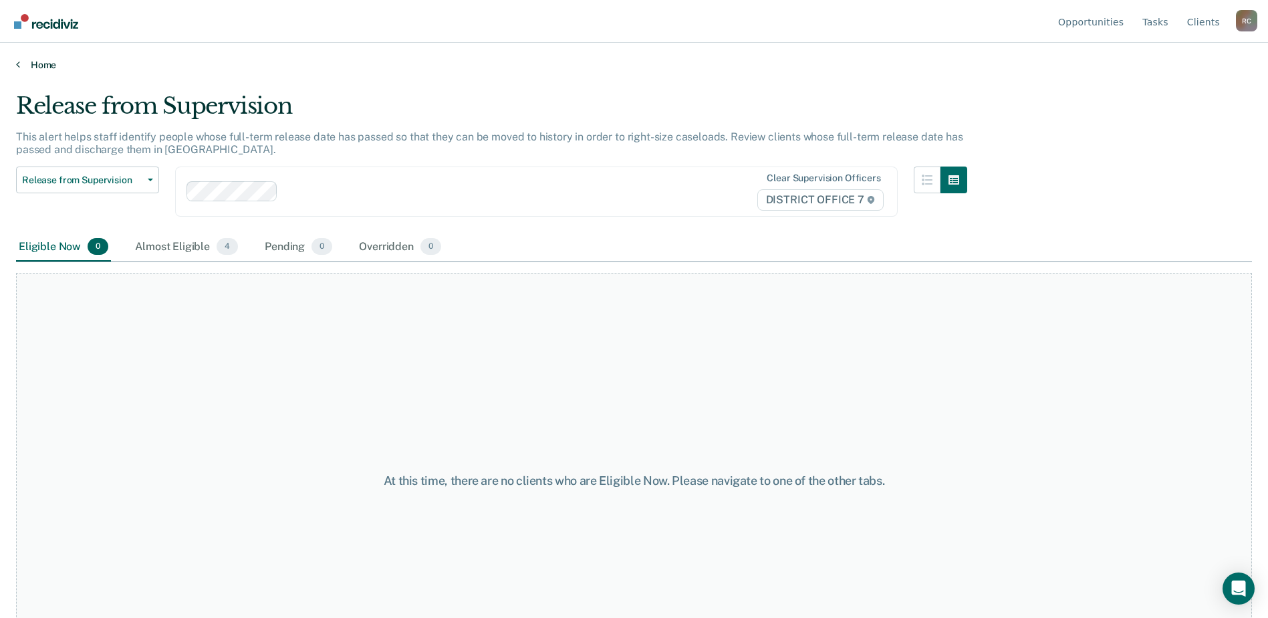
click at [41, 65] on link "Home" at bounding box center [634, 65] width 1236 height 12
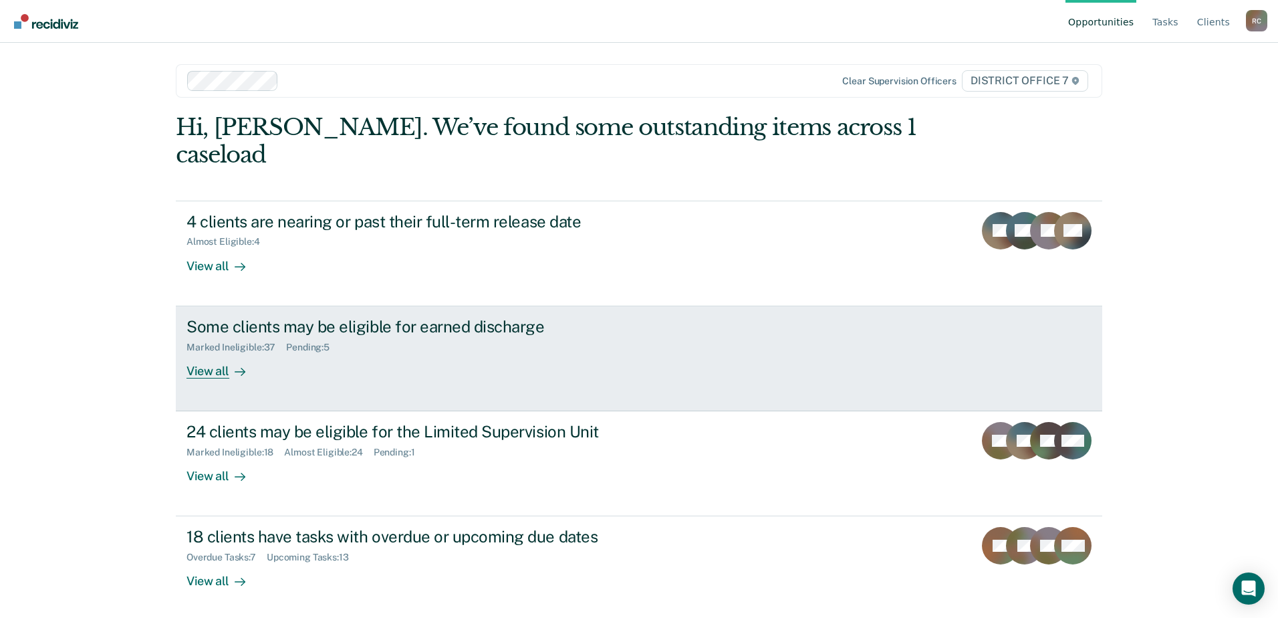
click at [430, 328] on div "Some clients may be eligible for earned discharge Marked Ineligible : 37 Pendin…" at bounding box center [437, 348] width 501 height 62
